Goal: Find specific page/section: Find specific page/section

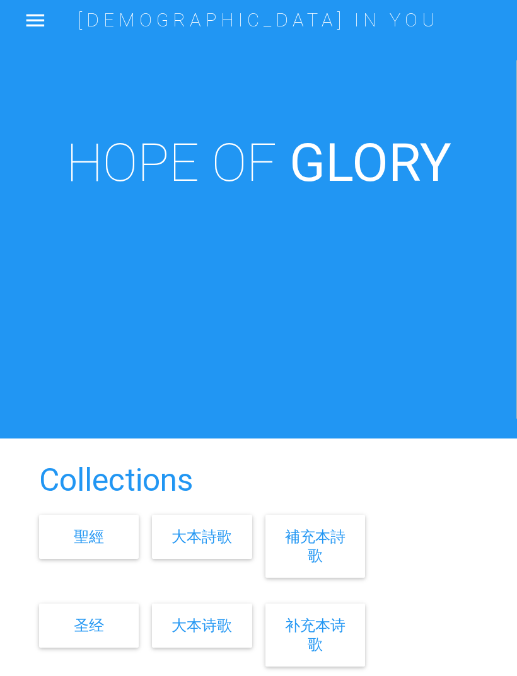
scroll to position [454, 0]
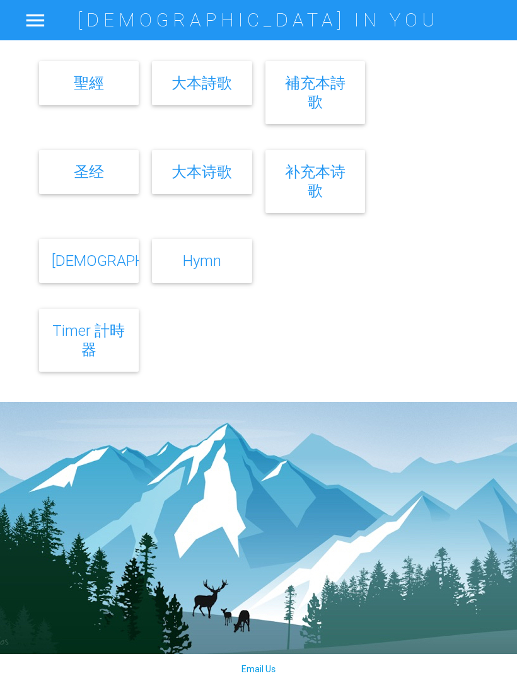
click at [213, 259] on div "Hymn" at bounding box center [202, 261] width 100 height 44
click at [214, 270] on link "Hymn" at bounding box center [202, 260] width 38 height 18
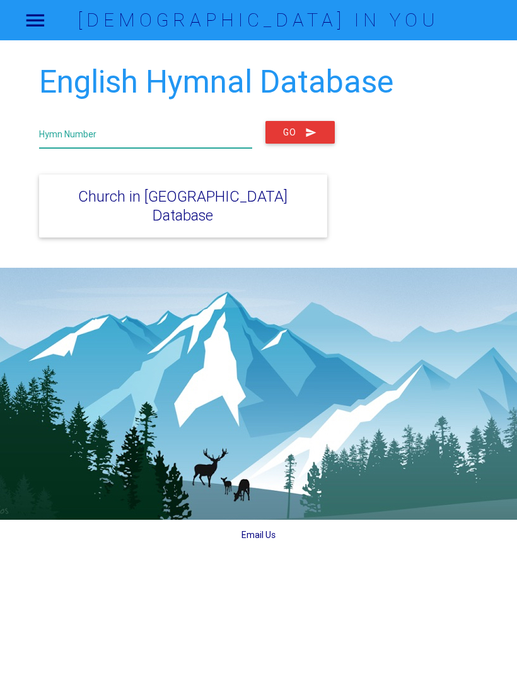
click at [212, 136] on input "text" at bounding box center [145, 134] width 213 height 27
click at [300, 133] on button "Go" at bounding box center [299, 132] width 69 height 23
click at [119, 136] on input "1106" at bounding box center [145, 134] width 213 height 27
click at [299, 131] on button "Go" at bounding box center [299, 132] width 69 height 23
click at [99, 137] on input "11" at bounding box center [145, 134] width 213 height 27
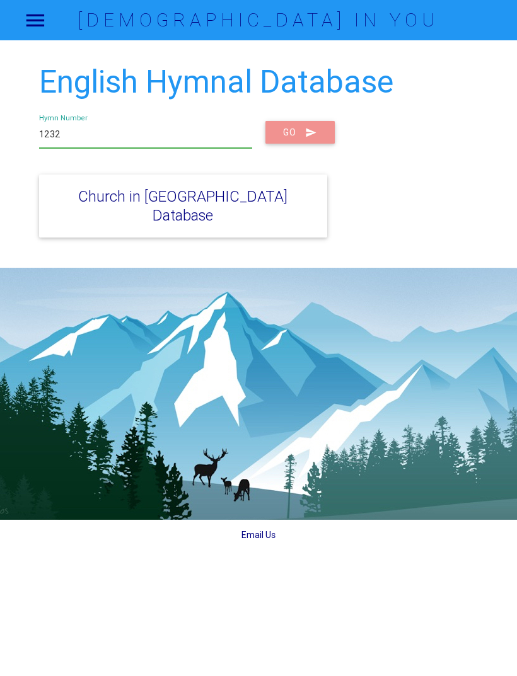
click at [298, 137] on button "Go" at bounding box center [299, 132] width 69 height 23
click at [106, 141] on input "1232" at bounding box center [145, 134] width 213 height 27
type input "1"
click at [313, 132] on icon "submit" at bounding box center [311, 132] width 12 height 23
click at [91, 123] on input "1108" at bounding box center [145, 134] width 213 height 27
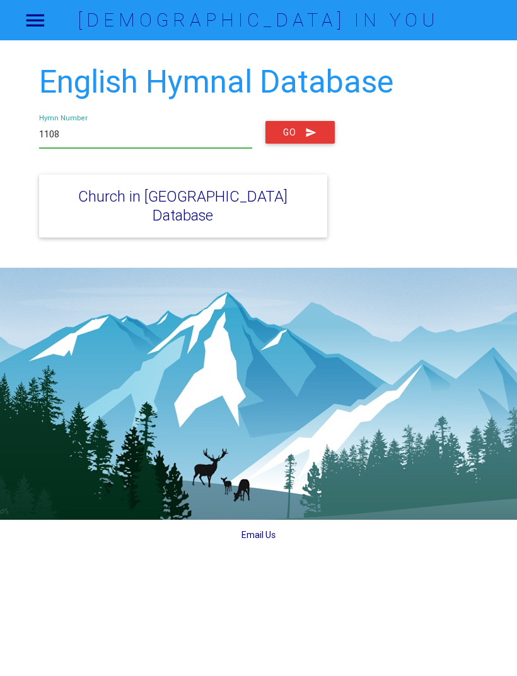
click at [78, 128] on input "1108" at bounding box center [145, 134] width 213 height 27
click at [90, 140] on input "1108" at bounding box center [145, 134] width 213 height 27
type input "1"
click at [305, 134] on icon "submit" at bounding box center [311, 132] width 12 height 23
click at [115, 135] on input "241" at bounding box center [145, 134] width 213 height 27
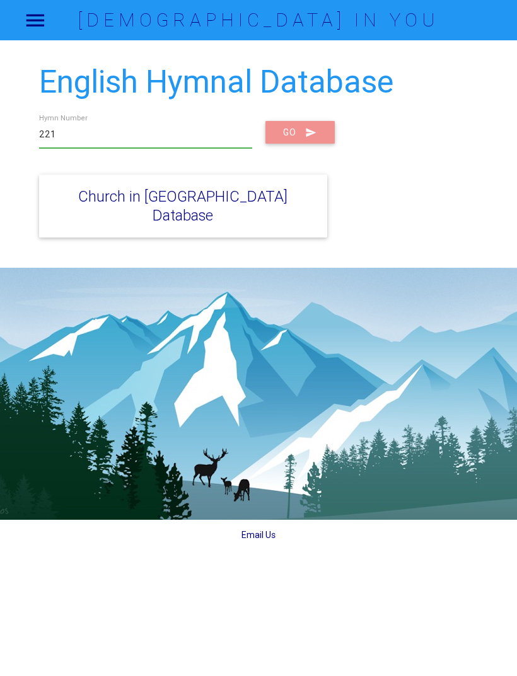
click at [310, 135] on icon "submit" at bounding box center [311, 132] width 12 height 23
click at [107, 134] on input "221" at bounding box center [145, 134] width 213 height 27
type input "2"
type input "11"
click at [311, 135] on icon "submit" at bounding box center [311, 132] width 12 height 23
